Goal: Download file/media: Download file/media

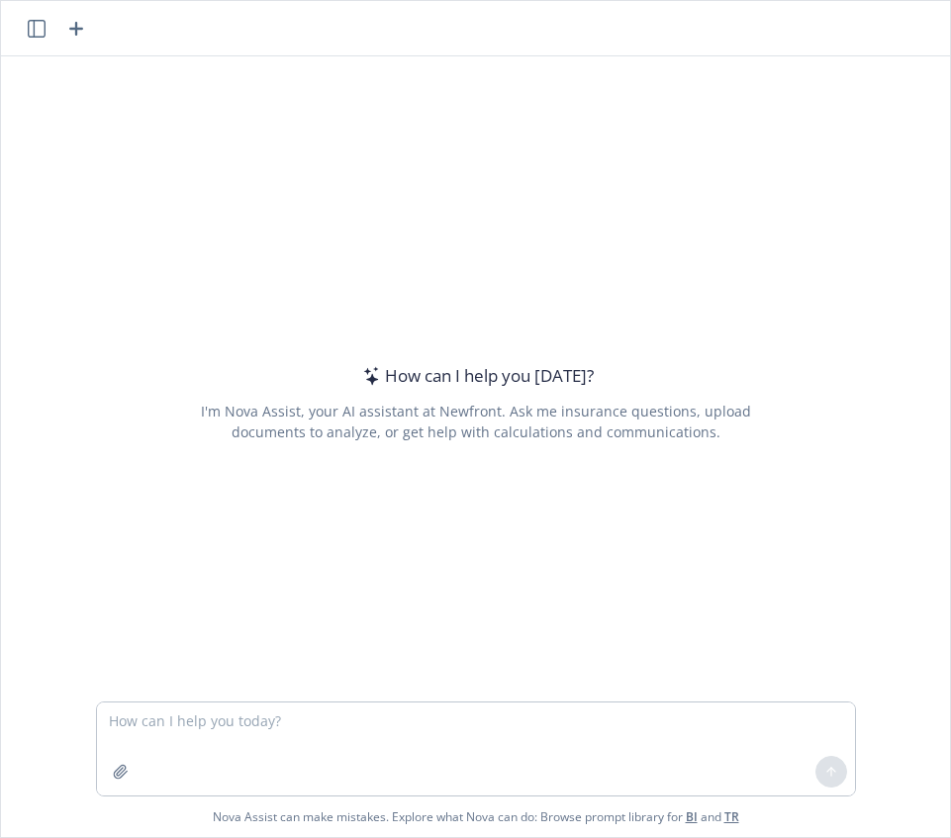
click at [167, 724] on textarea at bounding box center [476, 749] width 758 height 93
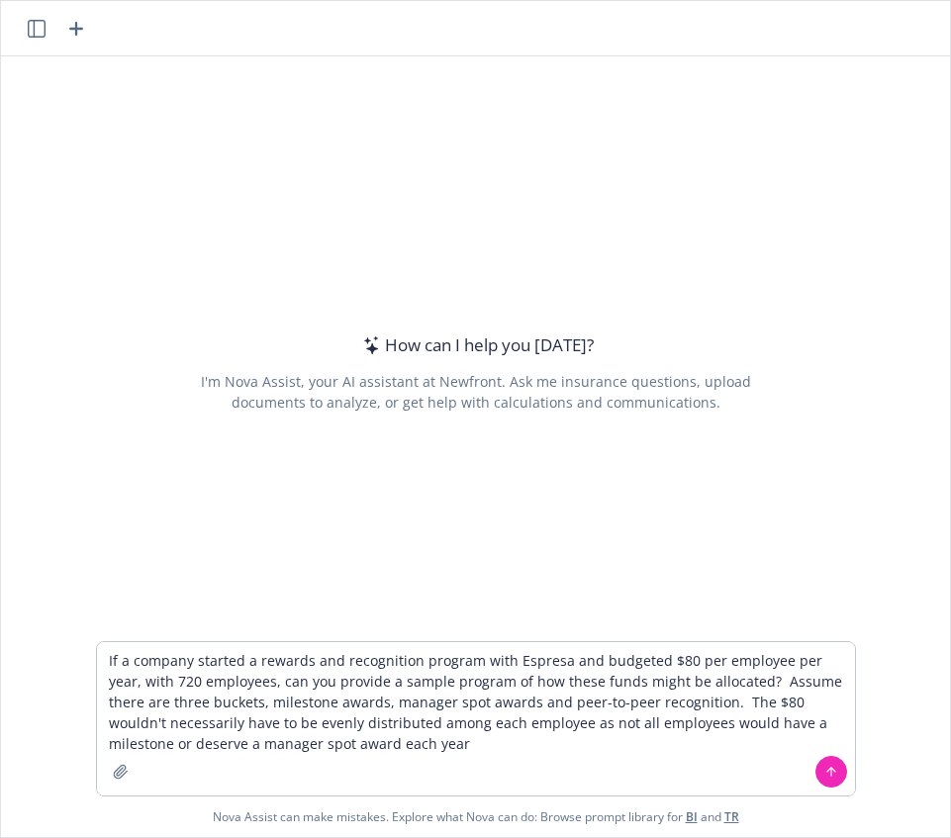
type textarea "If a company started a rewards and recognition program with Espresa and budgete…"
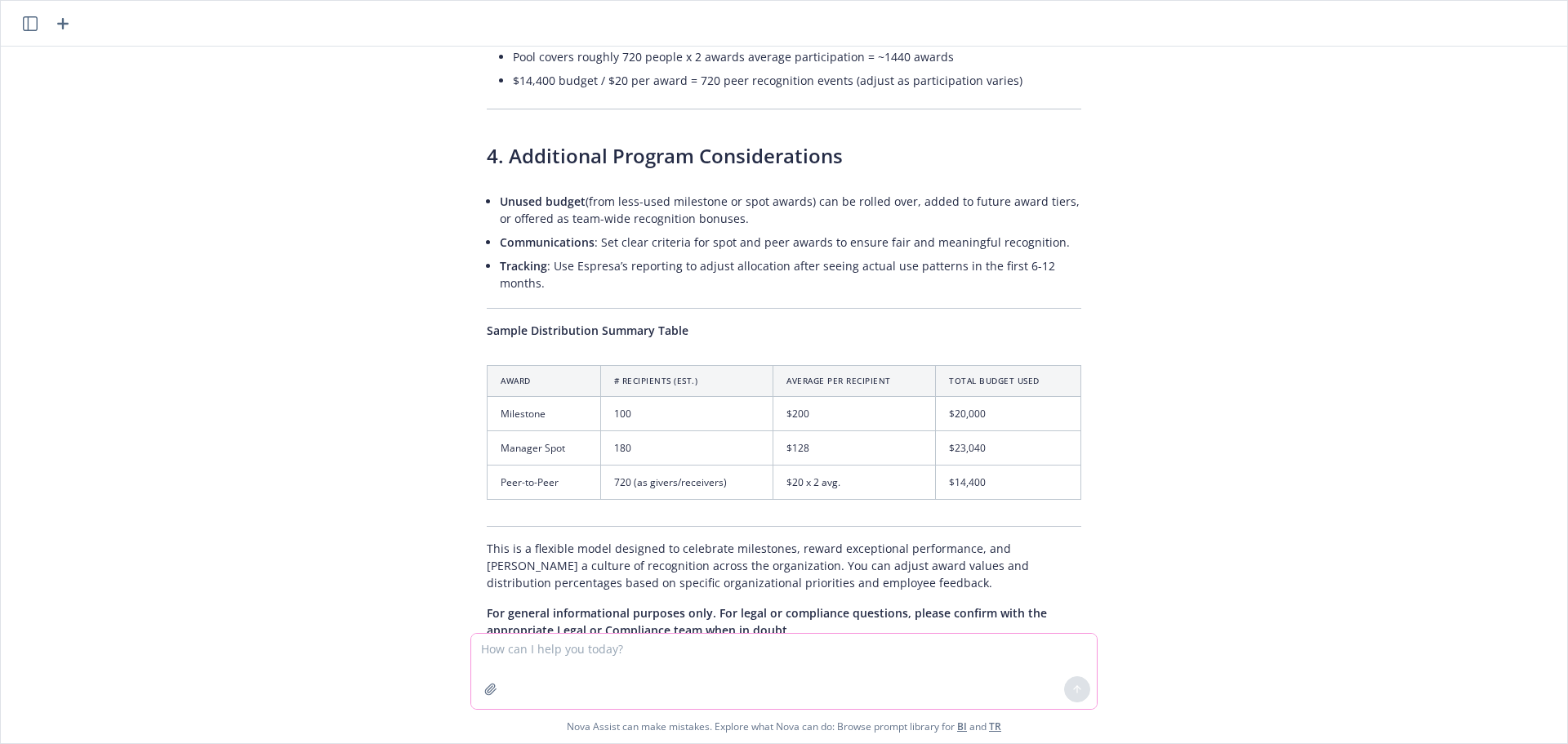
scroll to position [1364, 0]
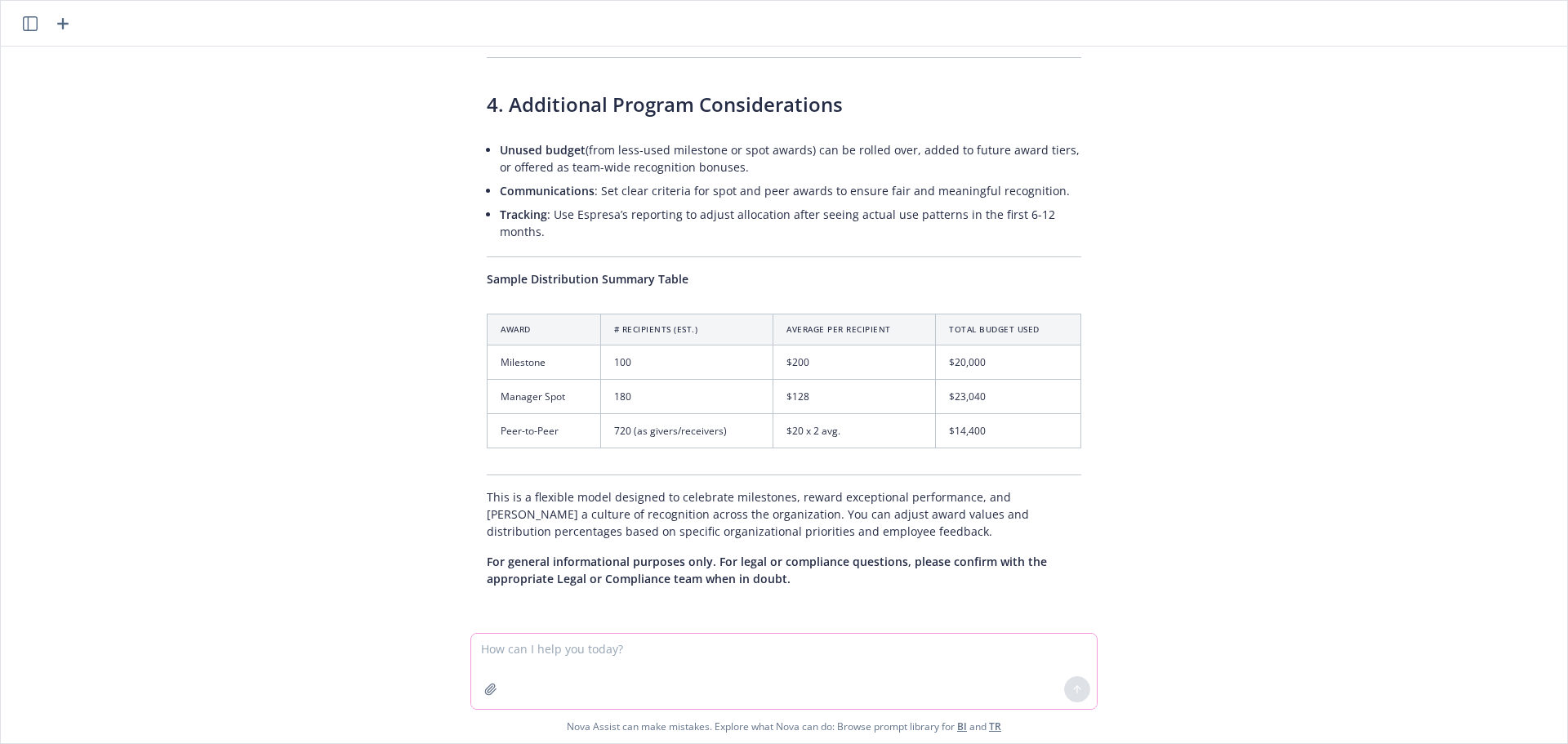
click at [718, 666] on textarea at bounding box center [784, 671] width 626 height 75
click at [784, 660] on textarea "Can you please re-run my last request, but for peer-to-peer rewards, assume" at bounding box center [784, 670] width 626 height 77
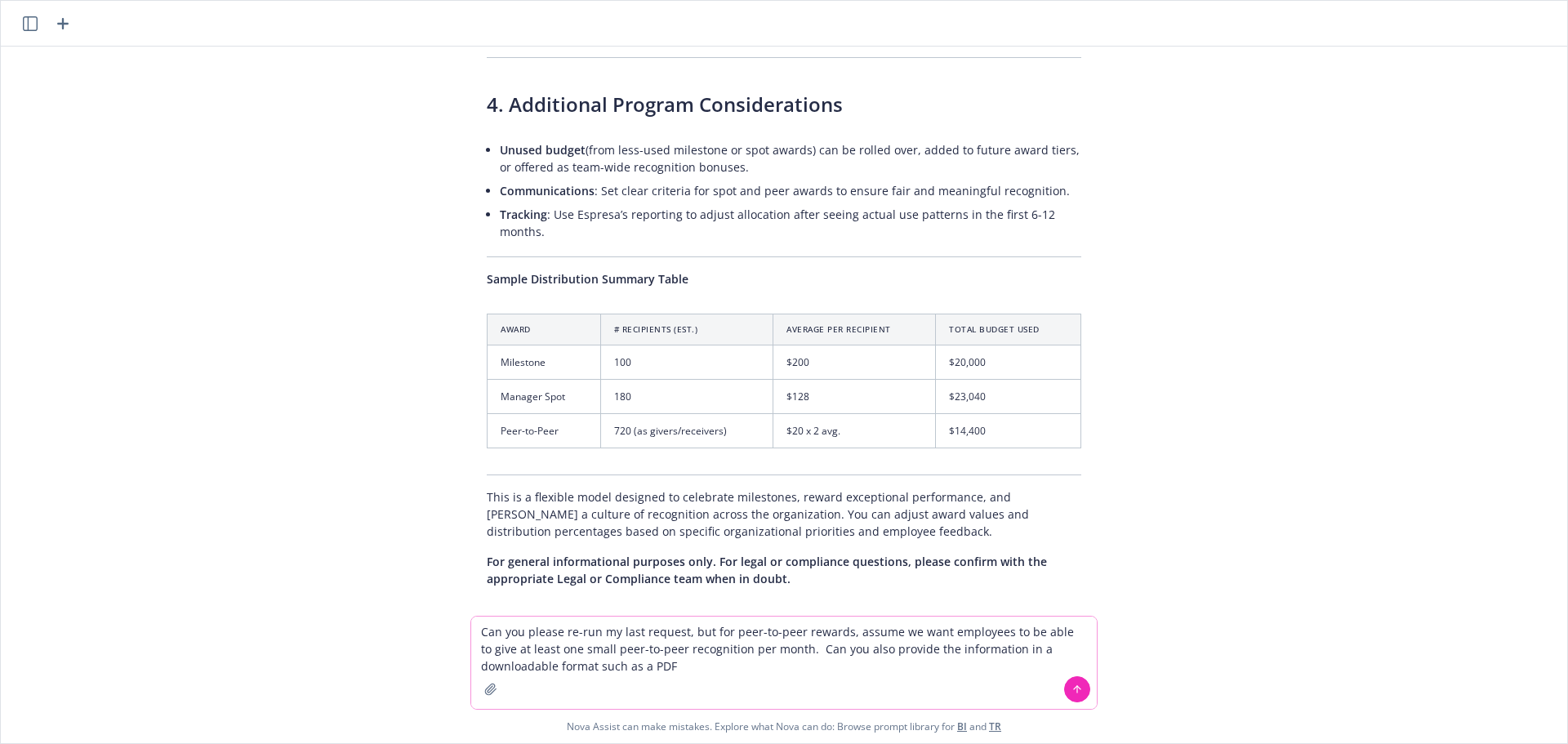
type textarea "Can you please re-run my last request, but for peer-to-peer rewards, assume we …"
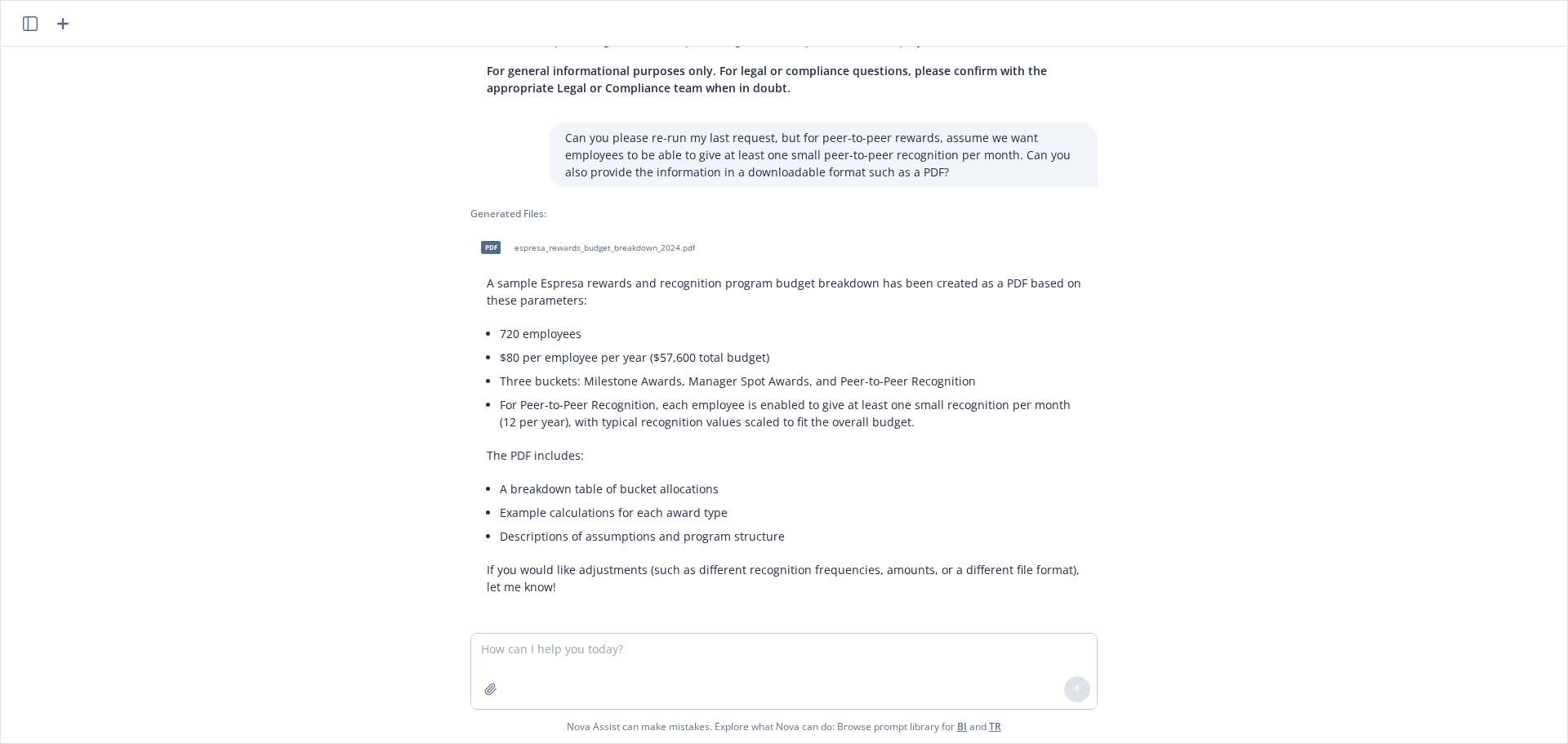
scroll to position [1862, 0]
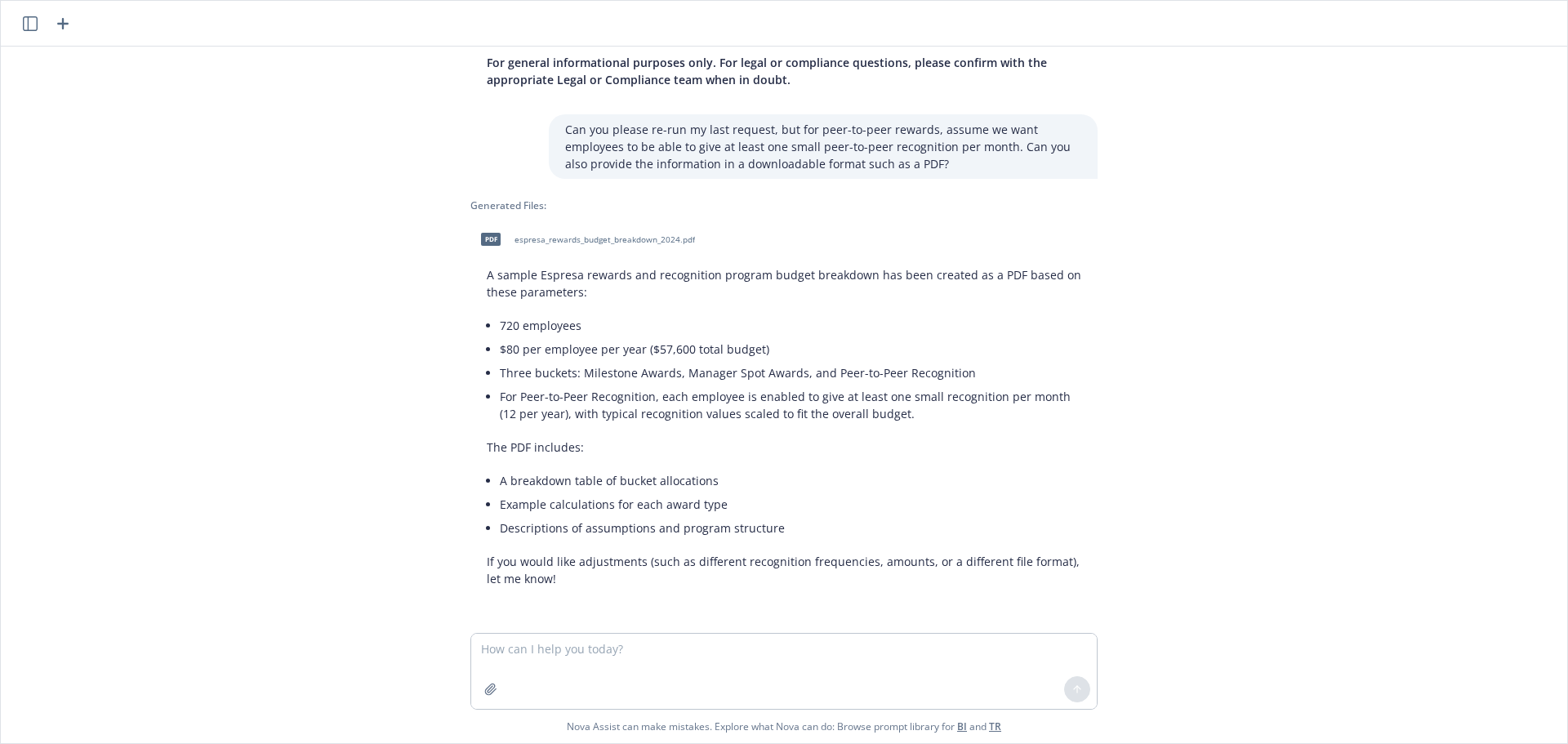
click at [538, 237] on span "espresa_rewards_budget_breakdown_2024.pdf" at bounding box center [604, 239] width 181 height 11
